Goal: Find specific page/section

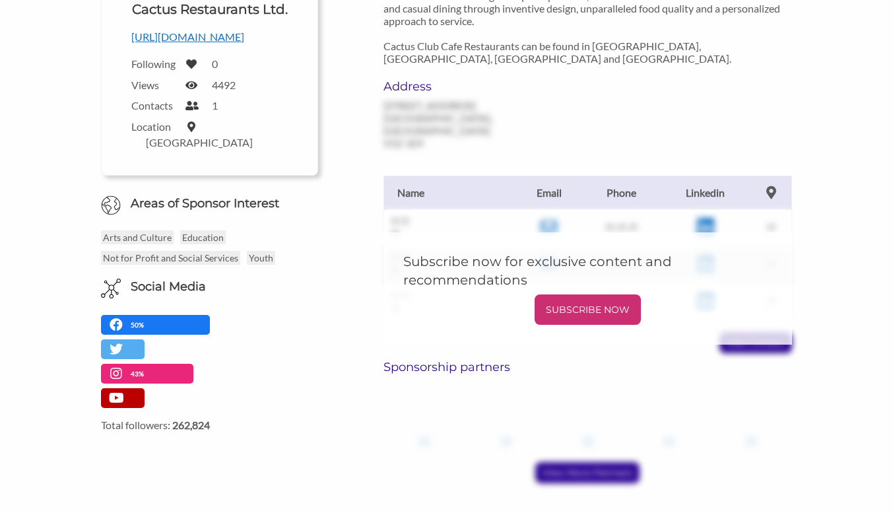
scroll to position [291, 0]
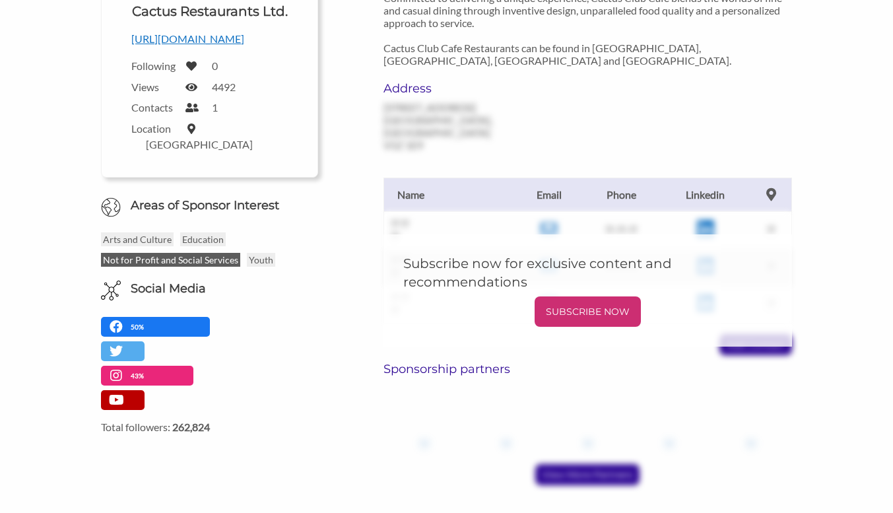
click at [215, 253] on p "Not for Profit and Social Services" at bounding box center [170, 260] width 139 height 14
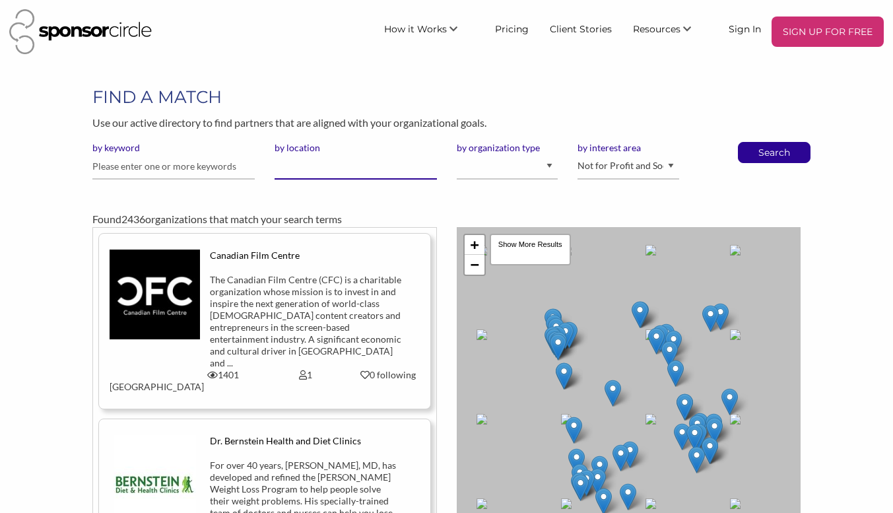
click at [383, 174] on input "by location" at bounding box center [356, 167] width 162 height 26
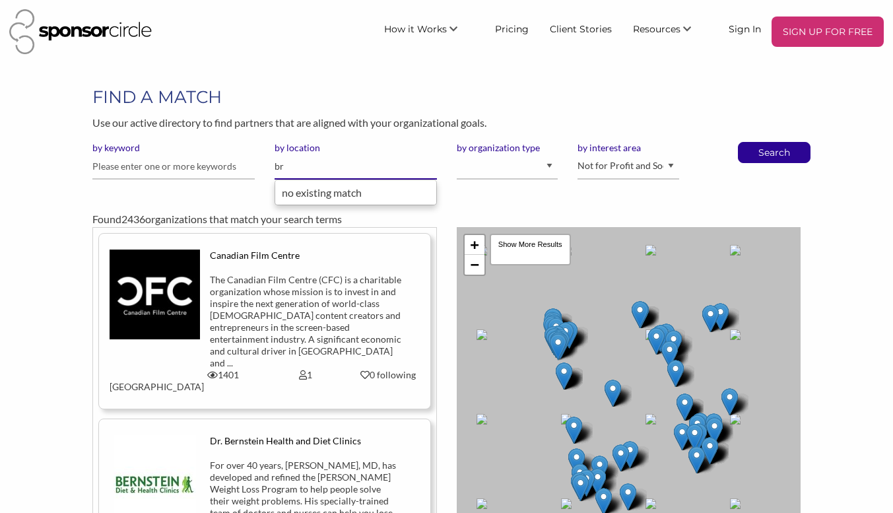
type input "b"
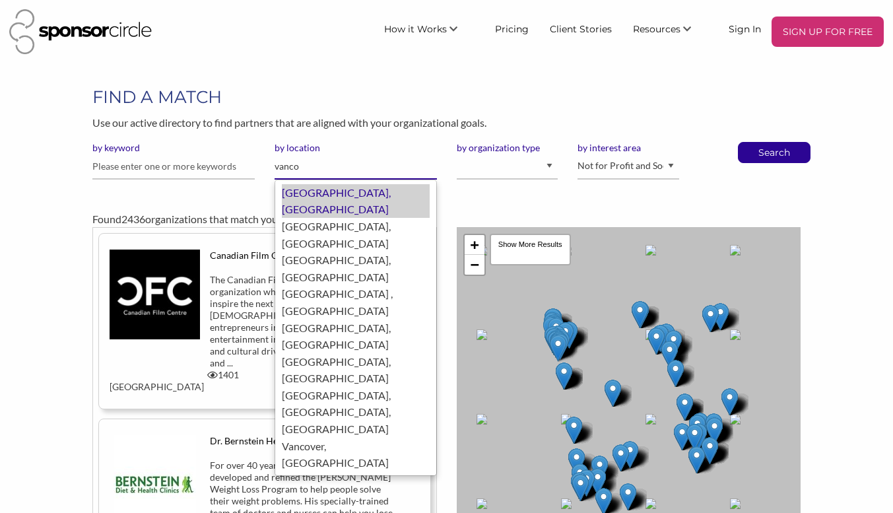
click at [377, 198] on div "Vancouver, Canada" at bounding box center [356, 201] width 148 height 34
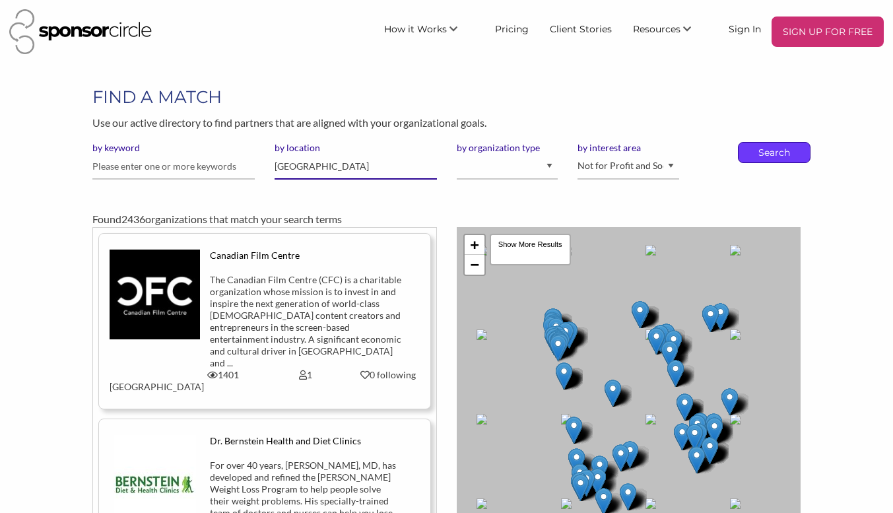
type input "[GEOGRAPHIC_DATA]"
click at [761, 154] on p "Search" at bounding box center [775, 153] width 44 height 20
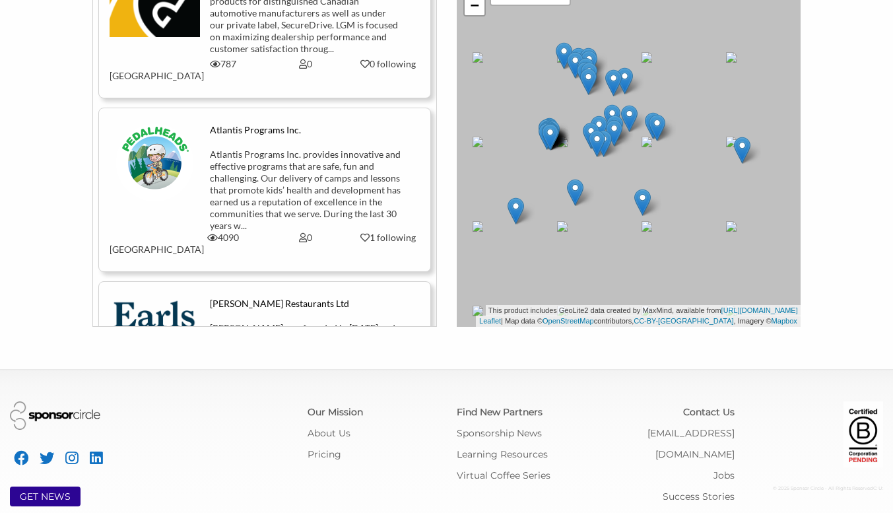
scroll to position [259, 0]
